Goal: Information Seeking & Learning: Check status

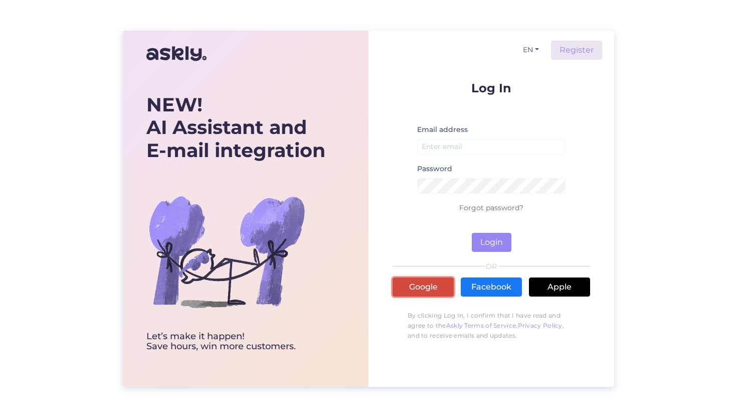
click at [407, 291] on link "Google" at bounding box center [423, 286] width 61 height 19
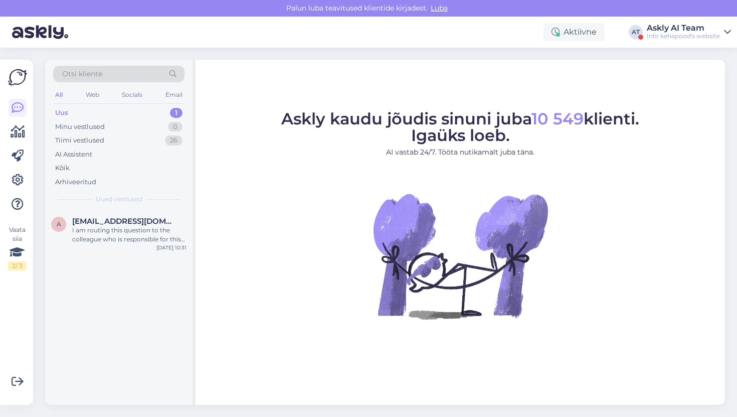
click at [706, 22] on div "Aktiivne AT Askly AI Team Info kehapood's website" at bounding box center [368, 32] width 737 height 31
click at [695, 29] on div "Askly AI Team" at bounding box center [683, 28] width 73 height 8
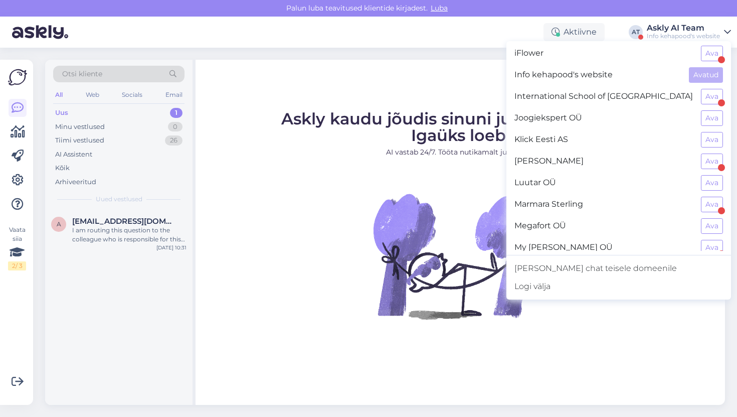
scroll to position [346, 0]
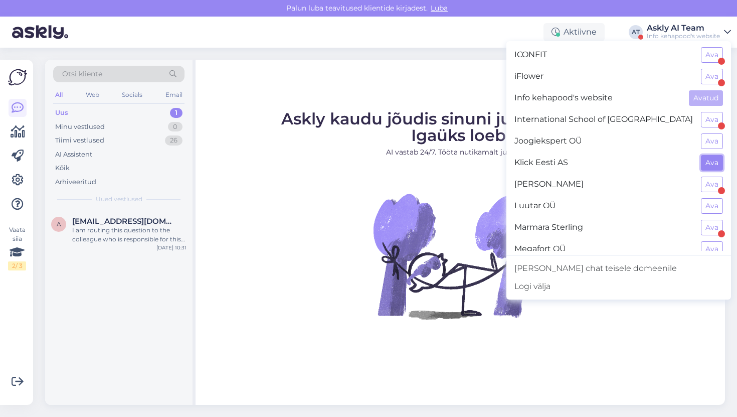
click at [704, 169] on button "Ava" at bounding box center [712, 163] width 22 height 16
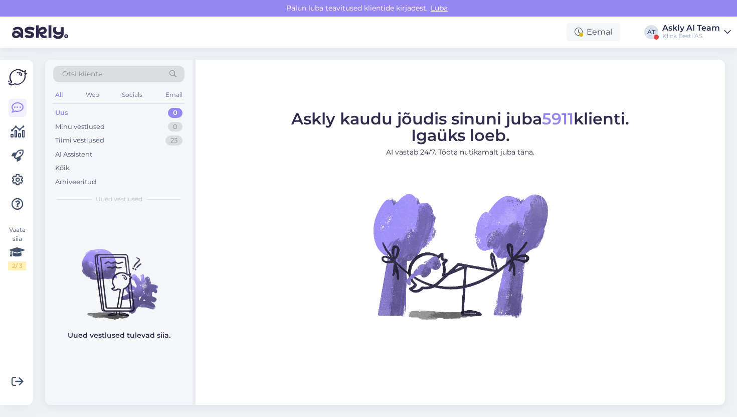
click at [7, 129] on div "Vaata siia 2 / 3 Võimalused Veendu, et Askly loob sulle väärtust. Sulge Ühenda …" at bounding box center [16, 232] width 33 height 345
click at [19, 131] on icon at bounding box center [18, 132] width 15 height 12
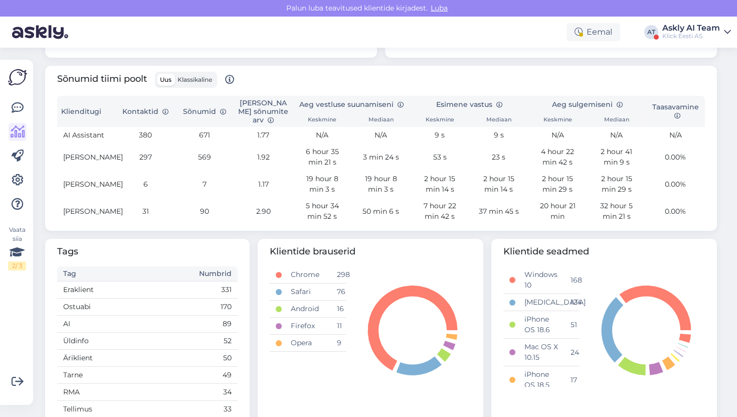
scroll to position [326, 0]
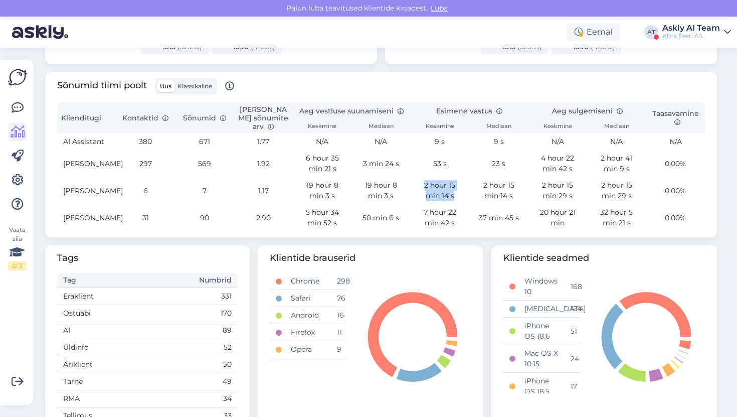
drag, startPoint x: 416, startPoint y: 187, endPoint x: 456, endPoint y: 199, distance: 42.0
click at [456, 199] on td "2 hour 15 min 14 s" at bounding box center [440, 190] width 59 height 27
click at [450, 199] on td "2 hour 15 min 14 s" at bounding box center [440, 190] width 59 height 27
drag, startPoint x: 433, startPoint y: 166, endPoint x: 449, endPoint y: 166, distance: 16.0
click at [448, 166] on td "53 s" at bounding box center [440, 163] width 59 height 27
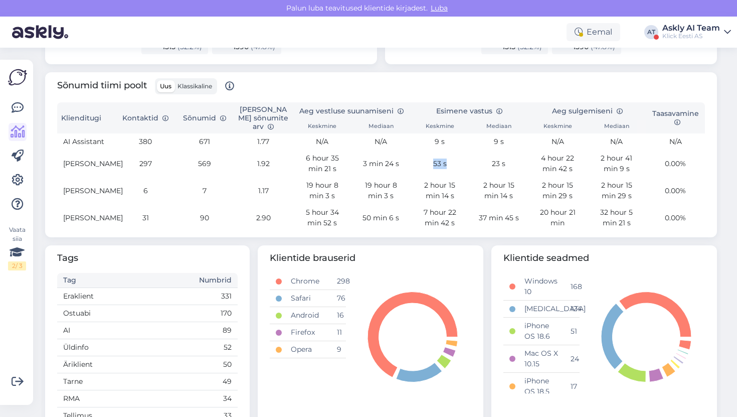
click at [449, 166] on td "53 s" at bounding box center [440, 163] width 59 height 27
click at [325, 188] on td "19 hour 8 min 3 s" at bounding box center [322, 190] width 59 height 27
click at [672, 31] on div "Askly AI Team" at bounding box center [692, 28] width 58 height 8
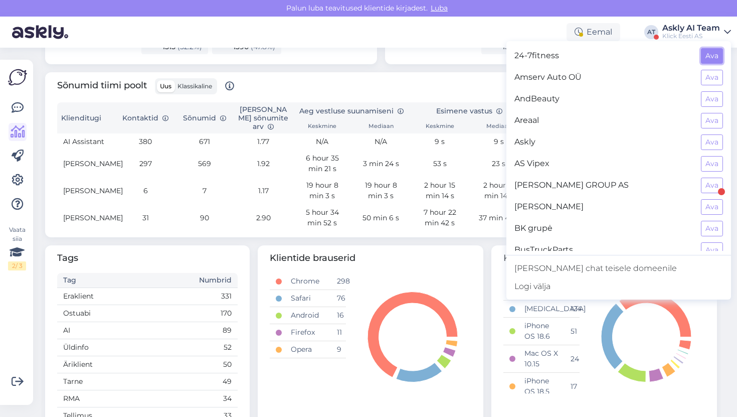
click at [720, 61] on button "Ava" at bounding box center [712, 56] width 22 height 16
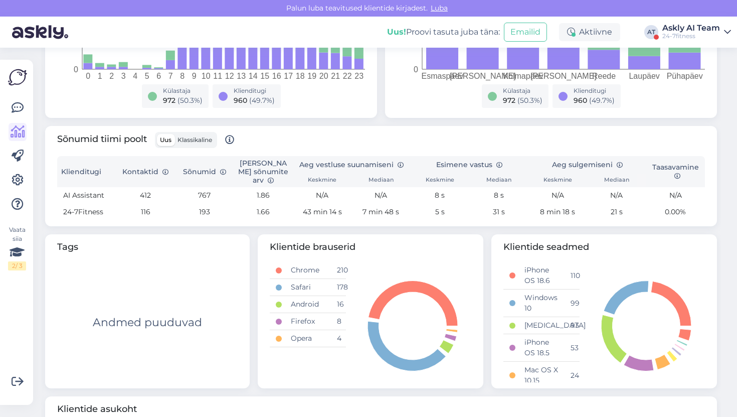
scroll to position [277, 0]
